Goal: Find specific page/section: Find specific page/section

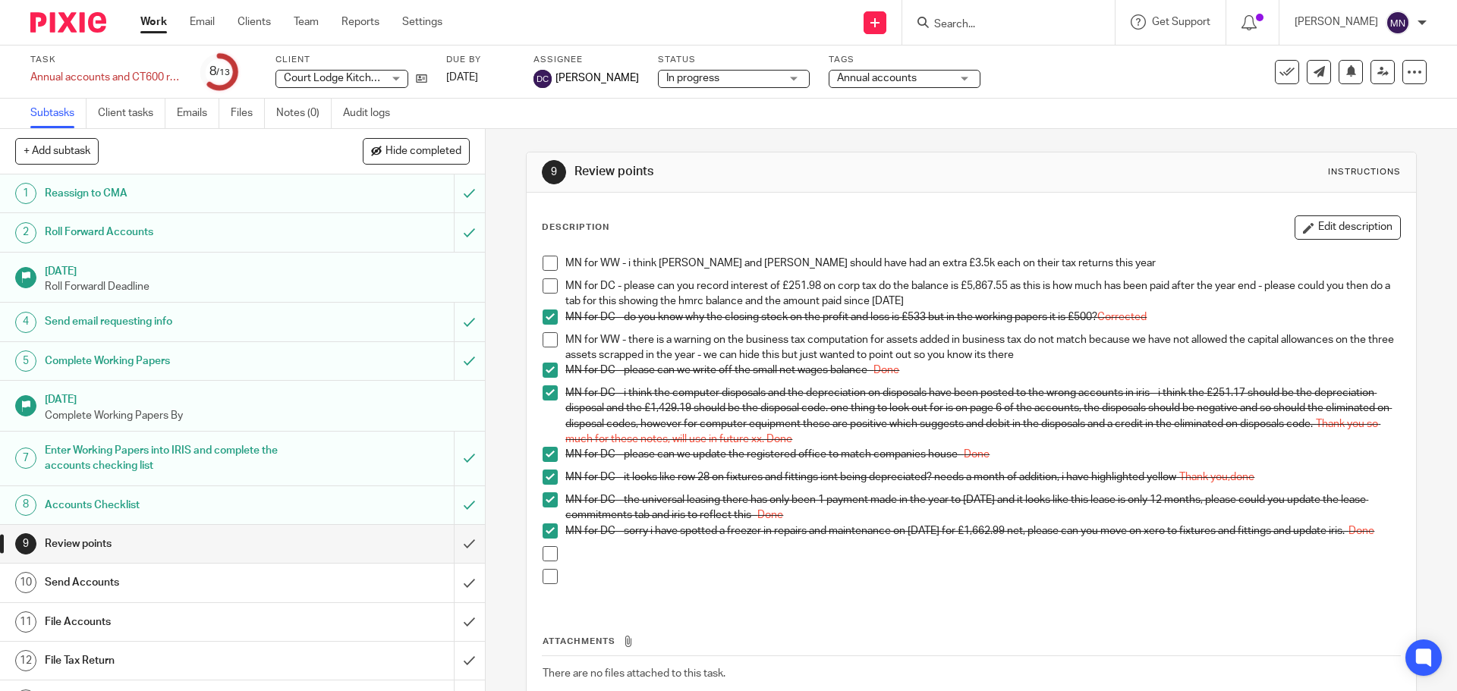
click at [983, 20] on input "Search" at bounding box center [1001, 25] width 137 height 14
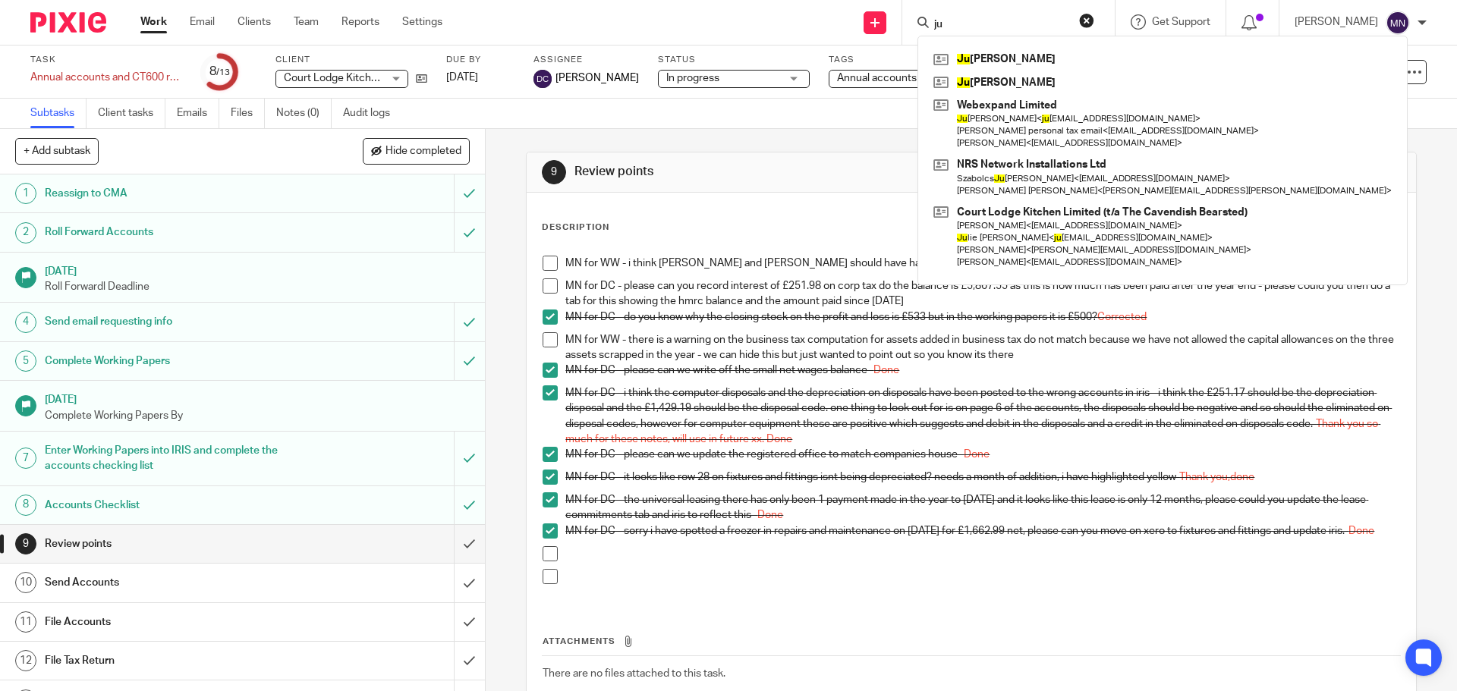
type input "j"
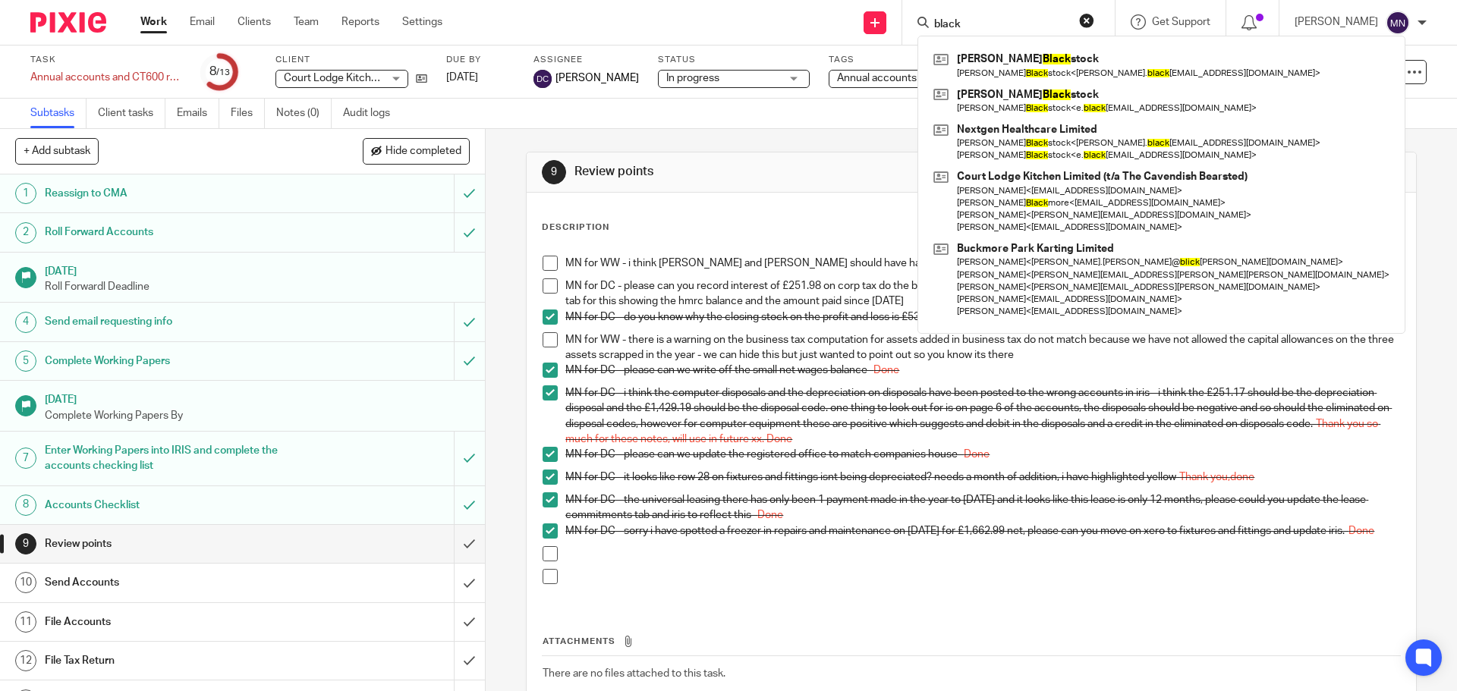
drag, startPoint x: 979, startPoint y: 30, endPoint x: 939, endPoint y: 23, distance: 40.8
click at [939, 23] on div "black [PERSON_NAME] stock [PERSON_NAME] stock < [PERSON_NAME]. black [EMAIL_ADD…" at bounding box center [1008, 22] width 212 height 45
type input "k"
